Goal: Information Seeking & Learning: Check status

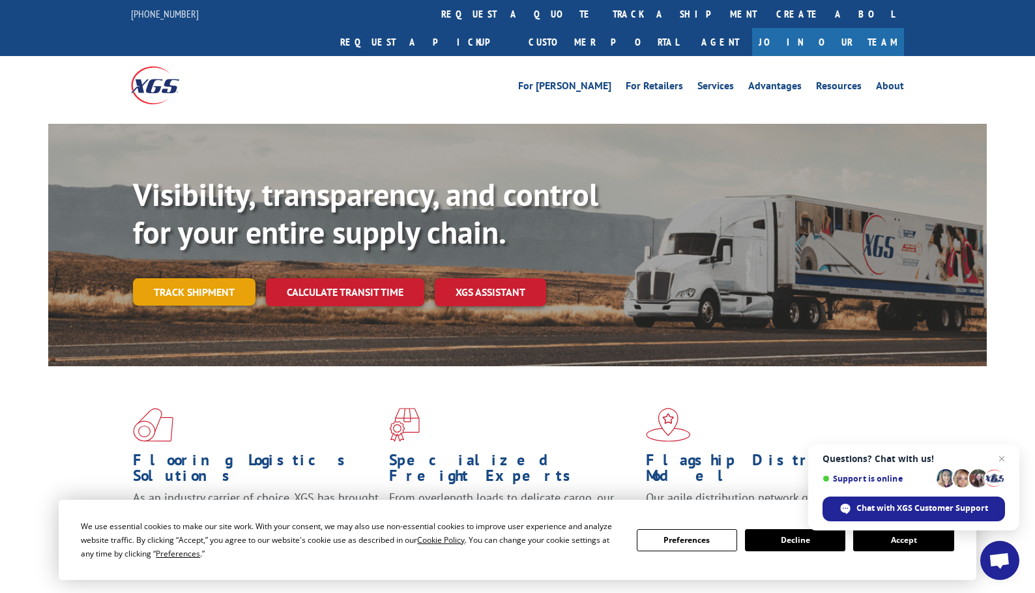
click at [199, 278] on link "Track shipment" at bounding box center [194, 291] width 122 height 27
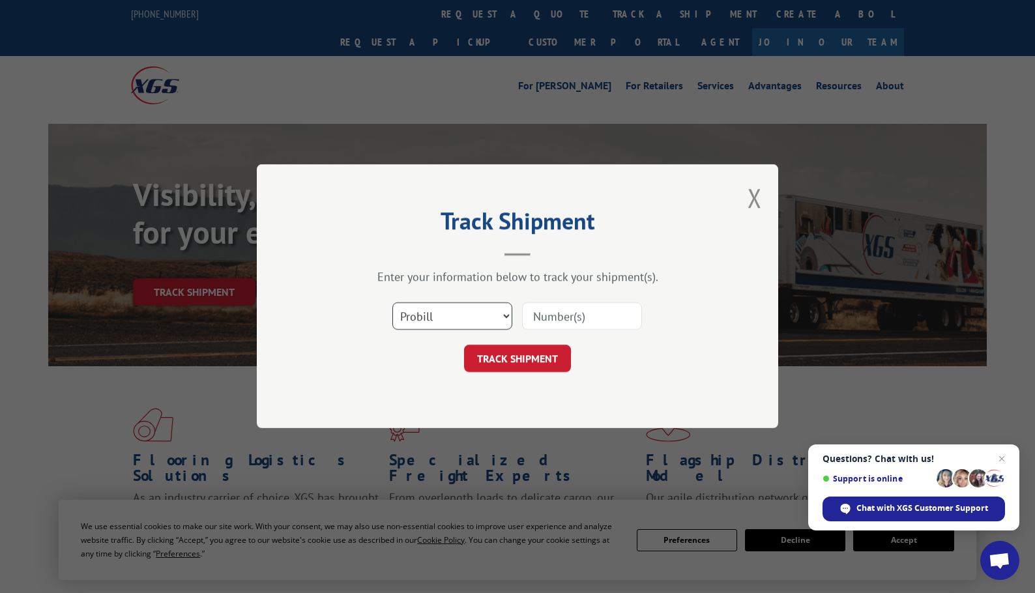
click at [424, 314] on select "Select category... Probill BOL PO" at bounding box center [452, 316] width 120 height 27
select select "po"
click at [392, 303] on select "Select category... Probill BOL PO" at bounding box center [452, 316] width 120 height 27
click at [561, 313] on input at bounding box center [582, 316] width 120 height 27
paste input "31507102"
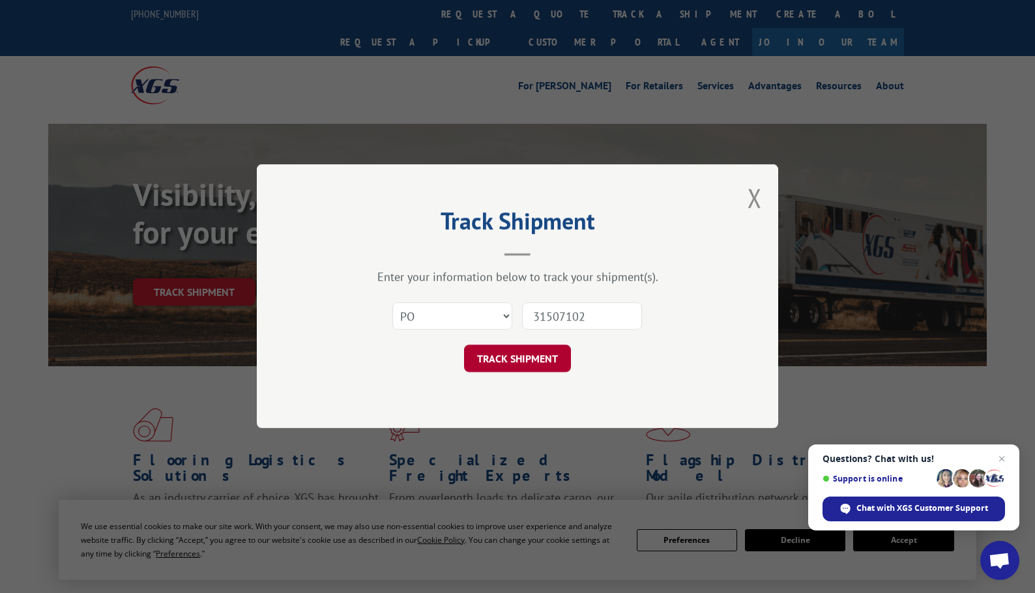
type input "31507102"
click at [555, 360] on button "TRACK SHIPMENT" at bounding box center [517, 358] width 107 height 27
